Goal: Task Accomplishment & Management: Manage account settings

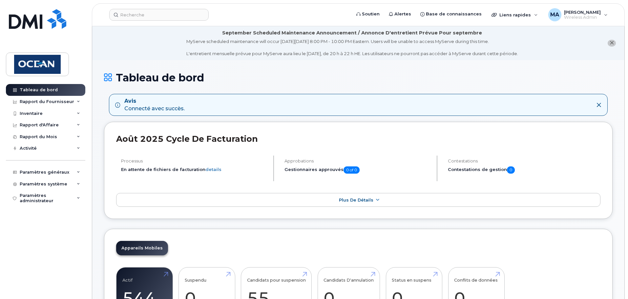
click at [146, 14] on input at bounding box center [158, 15] width 99 height 12
paste input "13673312966"
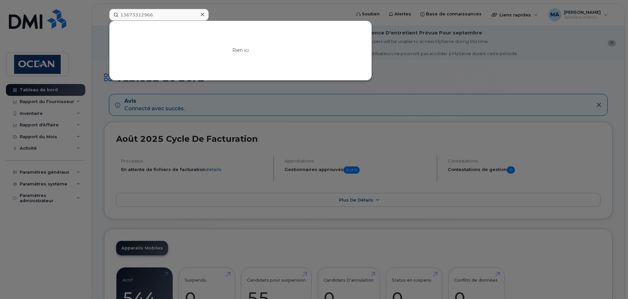
click at [458, 62] on div at bounding box center [314, 149] width 628 height 299
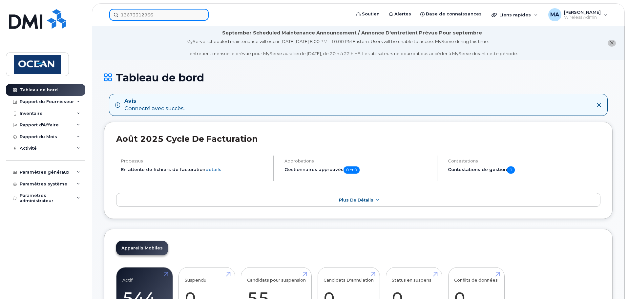
click at [148, 10] on input "13673312966" at bounding box center [158, 15] width 99 height 12
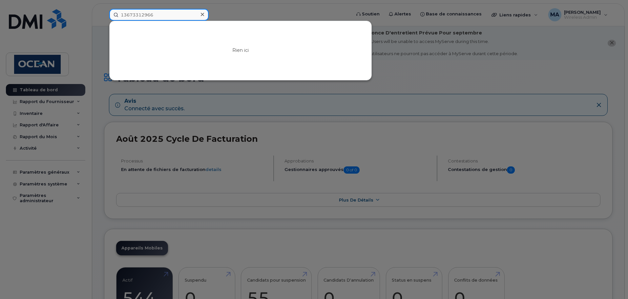
drag, startPoint x: 124, startPoint y: 15, endPoint x: 212, endPoint y: 7, distance: 87.6
click at [127, 15] on input "13673312966" at bounding box center [158, 15] width 99 height 12
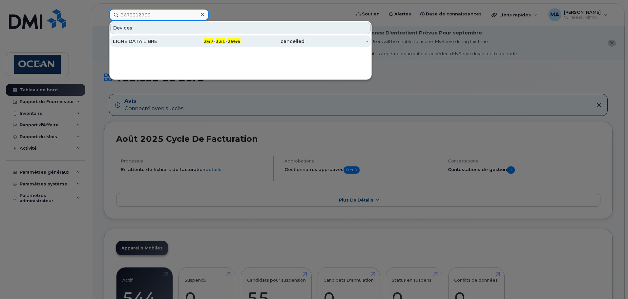
type input "3673312966"
click at [180, 43] on div "367 - 331 - 2966" at bounding box center [209, 41] width 64 height 7
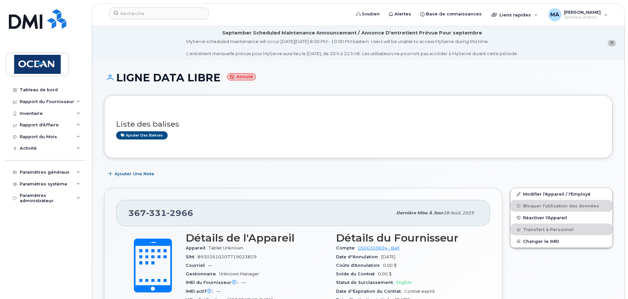
drag, startPoint x: 411, startPoint y: 258, endPoint x: 367, endPoint y: 257, distance: 44.3
click at [368, 257] on div "Date d''Annulation [DATE]" at bounding box center [407, 257] width 142 height 9
click at [451, 259] on div "Date d''Annulation [DATE]" at bounding box center [407, 257] width 142 height 9
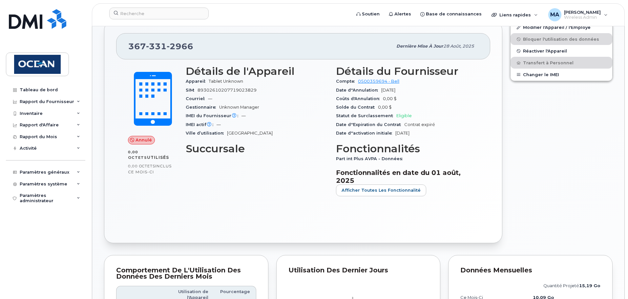
scroll to position [164, 0]
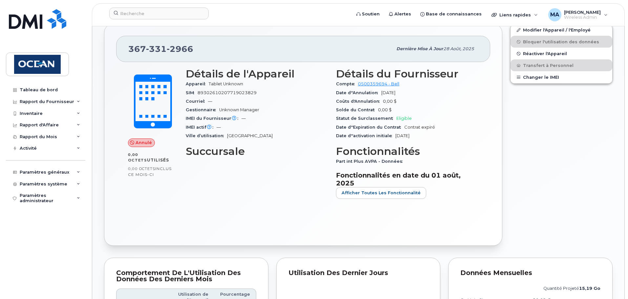
drag, startPoint x: 425, startPoint y: 136, endPoint x: 381, endPoint y: 122, distance: 46.8
click at [387, 135] on div "Date d''activation initiale [DATE]" at bounding box center [407, 136] width 142 height 9
click at [395, 91] on span "[DATE]" at bounding box center [388, 92] width 14 height 5
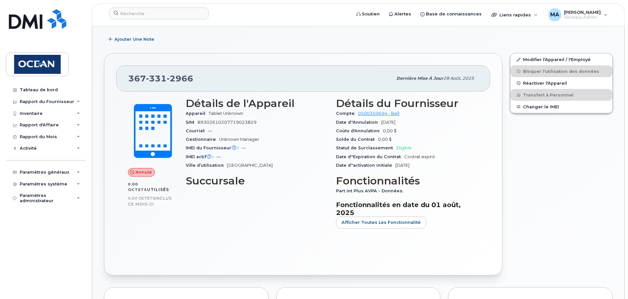
scroll to position [98, 0]
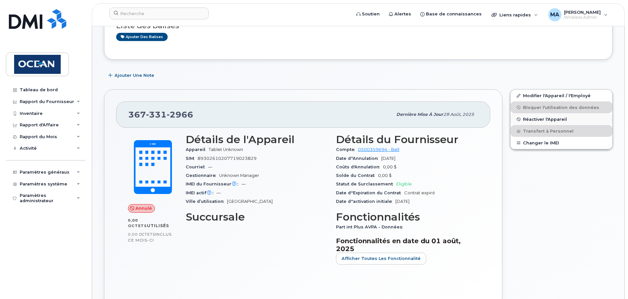
click at [548, 119] on span "Réactiver l'Appareil" at bounding box center [545, 119] width 44 height 5
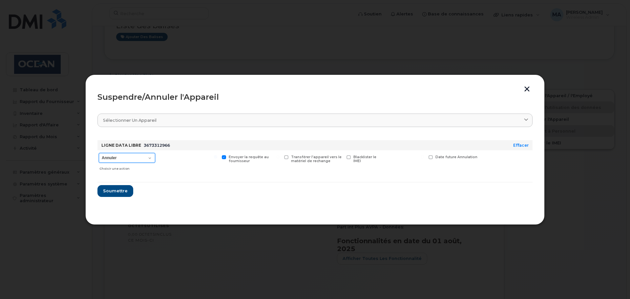
click at [133, 158] on select "Annuler Suspendre - Prolonger la suspension Suspendre - Tarif réduit Suspendre …" at bounding box center [127, 158] width 56 height 10
click at [230, 191] on form "LIGNE DATA LIBRE 3673312966 Effacer Annuler Suspendre - Prolonger la suspension…" at bounding box center [314, 166] width 435 height 62
click at [138, 153] on select "Annuler Suspendre - Prolonger la suspension Suspendre - Tarif réduit Suspendre …" at bounding box center [127, 158] width 56 height 10
select select "[object Object]"
click at [99, 153] on select "Annuler Suspendre - Prolonger la suspension Suspendre - Tarif réduit Suspendre …" at bounding box center [127, 158] width 56 height 10
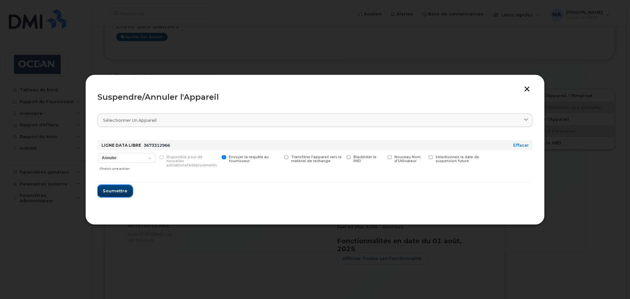
click at [122, 195] on button "Soumettre" at bounding box center [114, 191] width 35 height 12
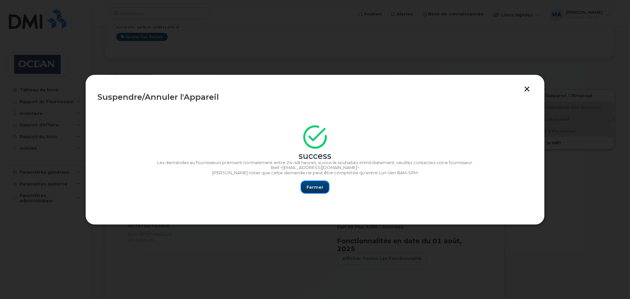
drag, startPoint x: 320, startPoint y: 187, endPoint x: 431, endPoint y: 207, distance: 112.1
click at [321, 187] on span "Fermer" at bounding box center [314, 187] width 17 height 6
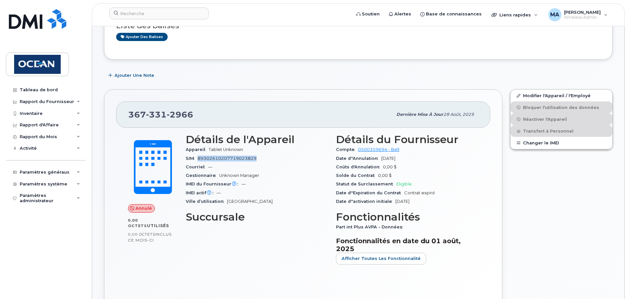
drag, startPoint x: 258, startPoint y: 157, endPoint x: 192, endPoint y: 162, distance: 66.4
click at [192, 162] on div "SIM [TECHNICAL_ID]" at bounding box center [257, 158] width 142 height 9
click at [324, 173] on div "Gestionnaire Unknown Manager" at bounding box center [257, 175] width 142 height 9
drag, startPoint x: 256, startPoint y: 160, endPoint x: 236, endPoint y: 159, distance: 20.0
click at [236, 159] on span "89302610207719023829" at bounding box center [226, 158] width 59 height 5
